Goal: Find specific page/section: Find specific page/section

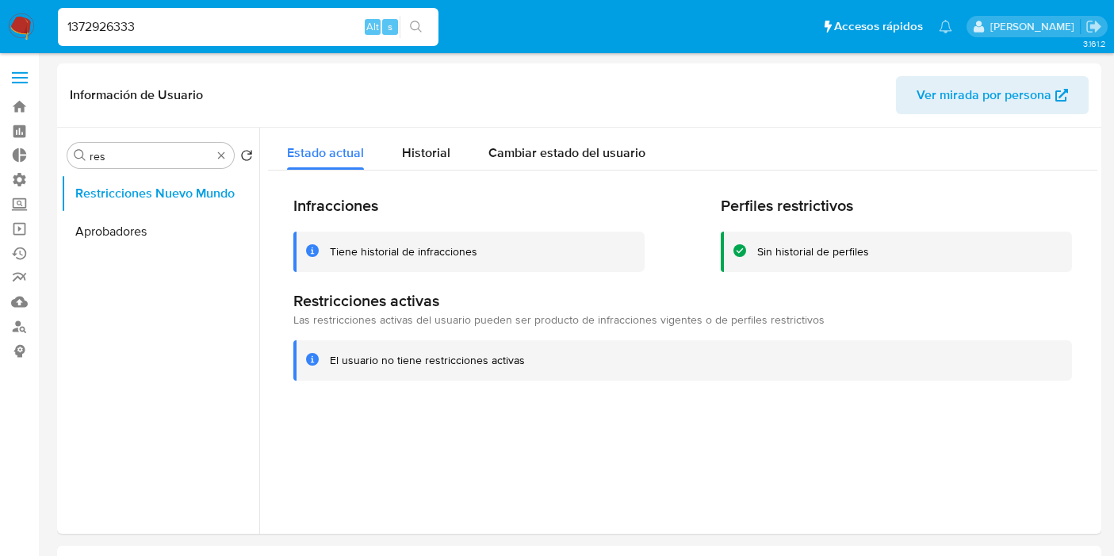
select select "10"
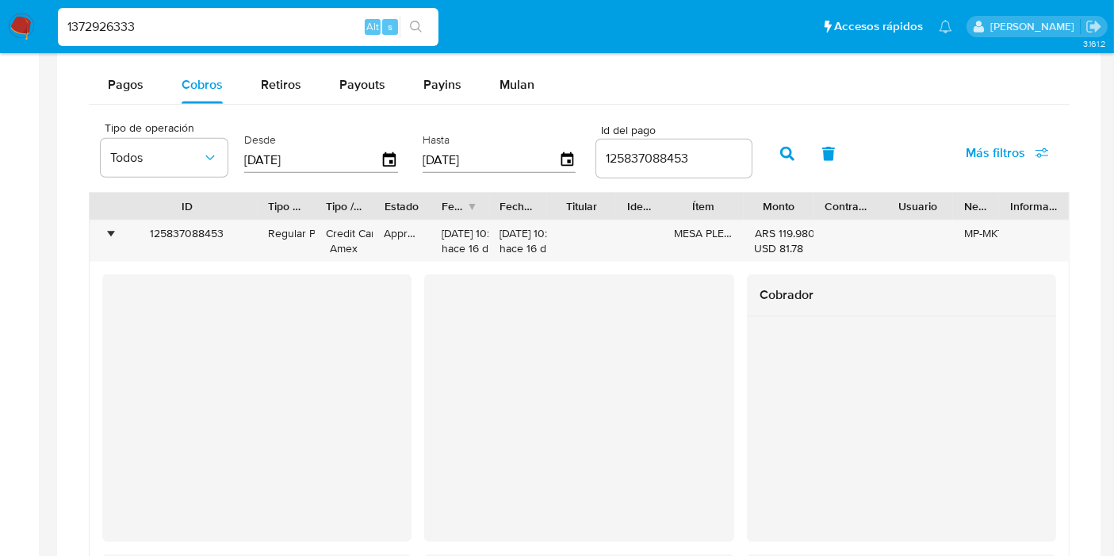
click at [0, 32] on nav "Pausado Ver notificaciones 1372926333 Alt s Accesos rápidos Presiona las siguie…" at bounding box center [557, 26] width 1114 height 53
type input "53253758"
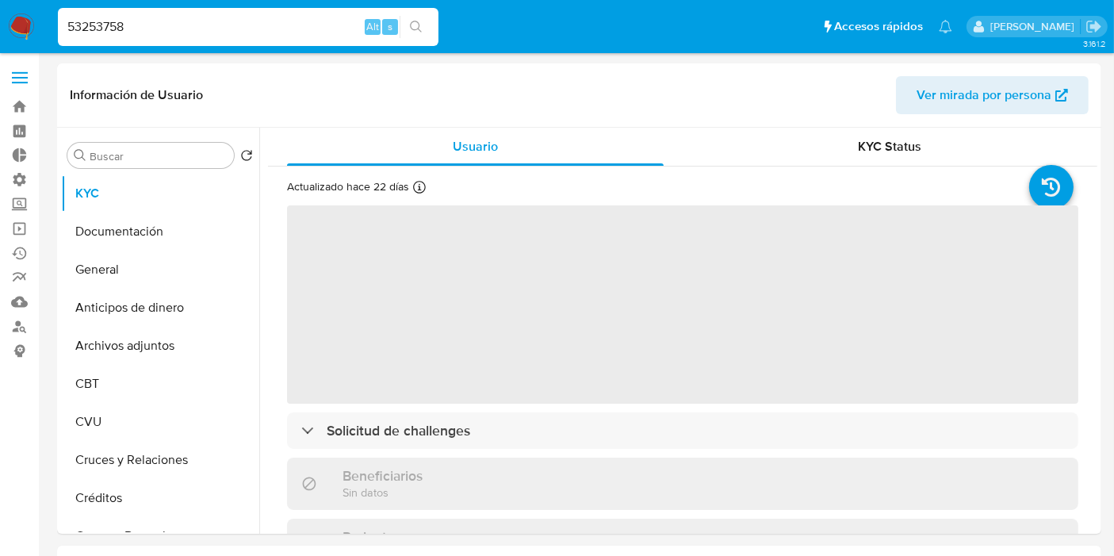
select select "10"
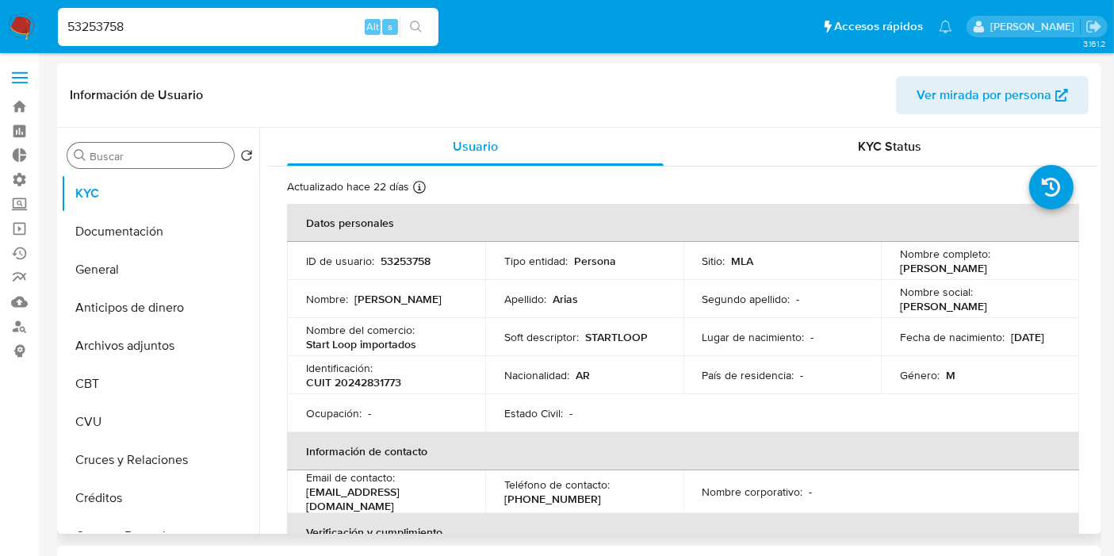
click at [154, 155] on input "Buscar" at bounding box center [159, 156] width 138 height 14
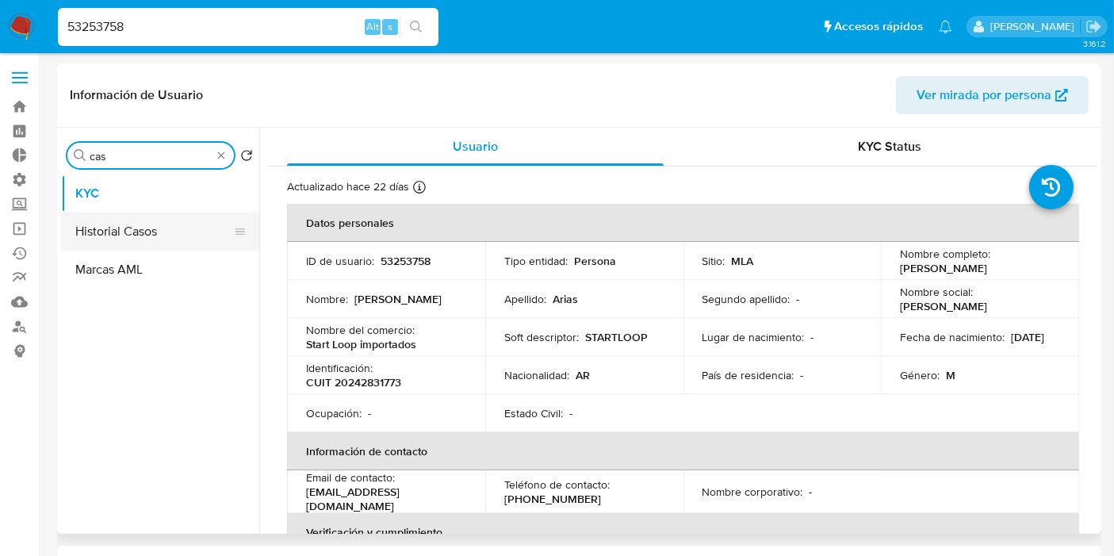
click at [168, 232] on button "Historial Casos" at bounding box center [154, 231] width 186 height 38
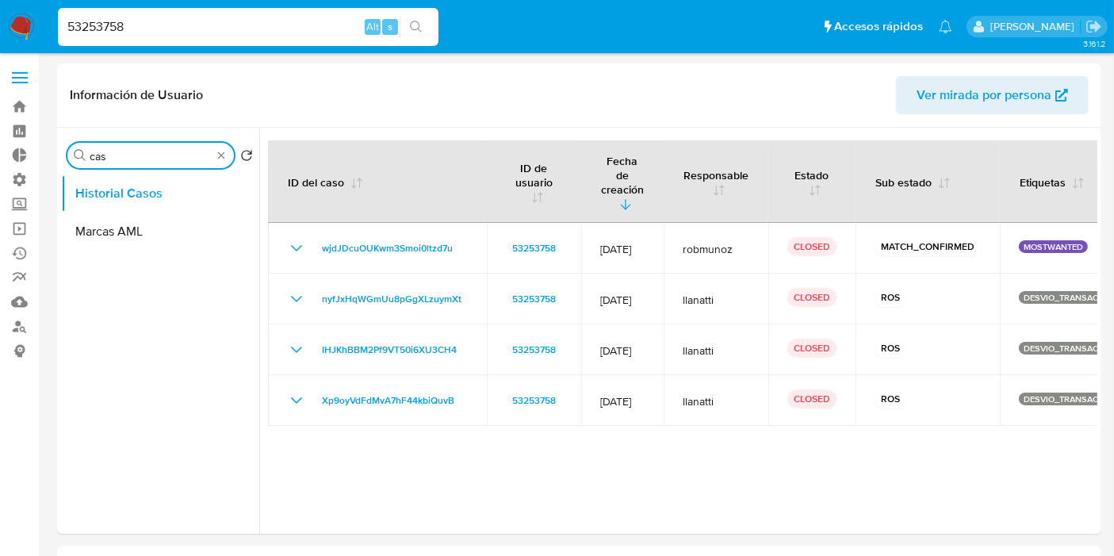
drag, startPoint x: 168, startPoint y: 152, endPoint x: 41, endPoint y: 157, distance: 126.9
type input "res"
click at [129, 239] on button "Restricciones Nuevo Mundo" at bounding box center [154, 231] width 186 height 38
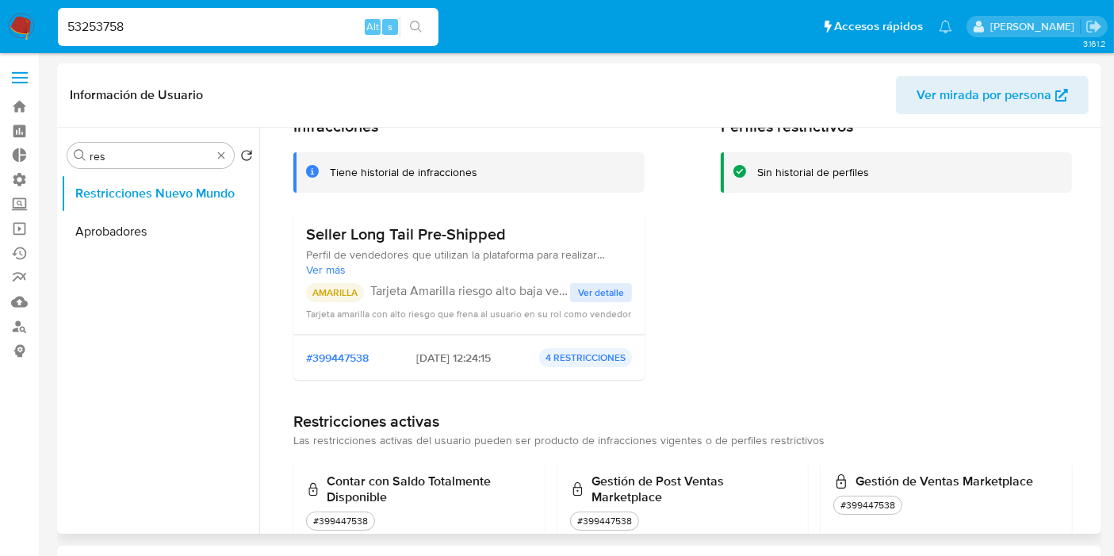
scroll to position [216, 0]
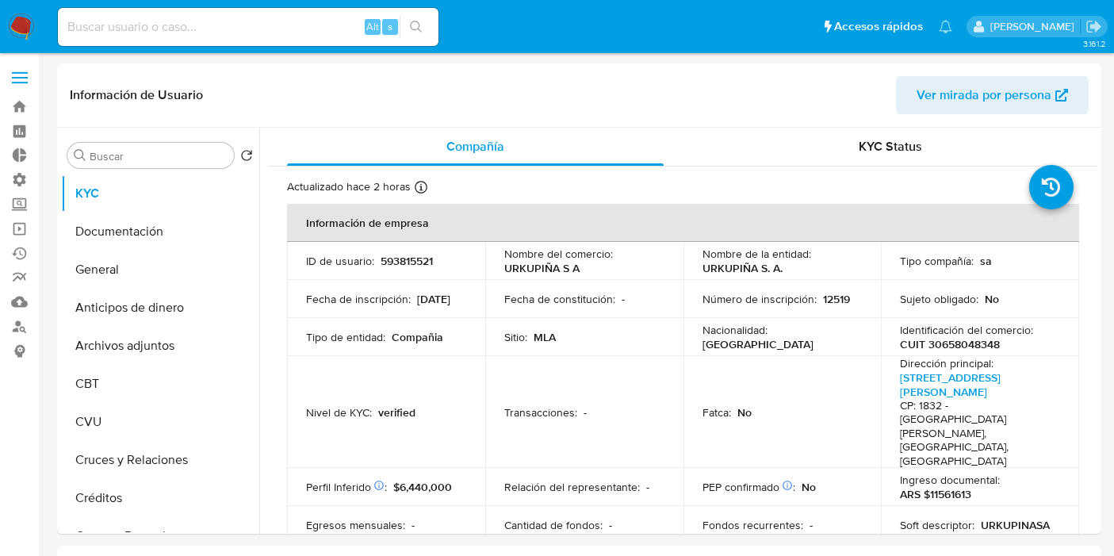
select select "10"
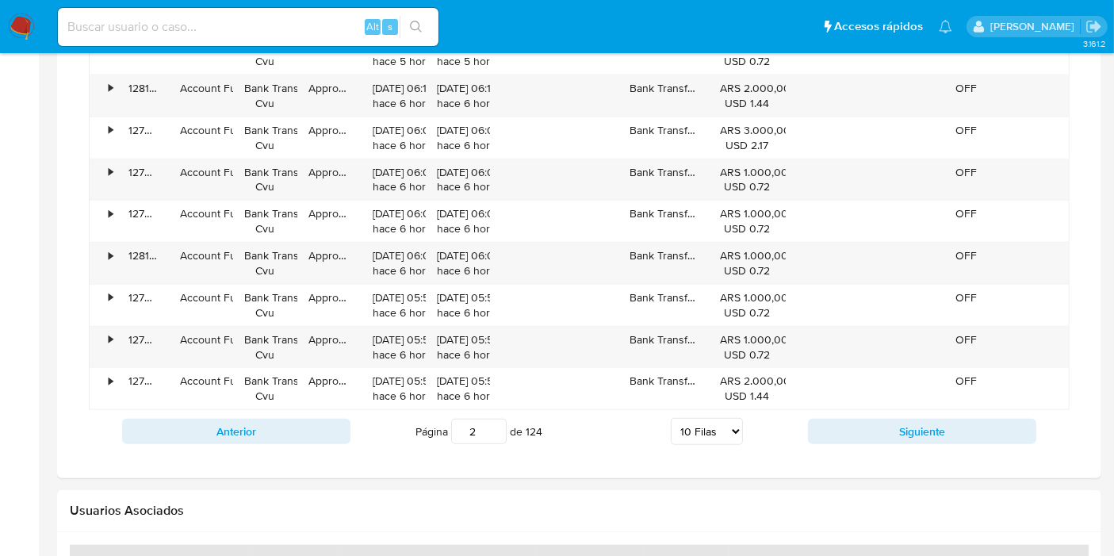
scroll to position [542, 0]
